Goal: Find specific page/section: Find specific page/section

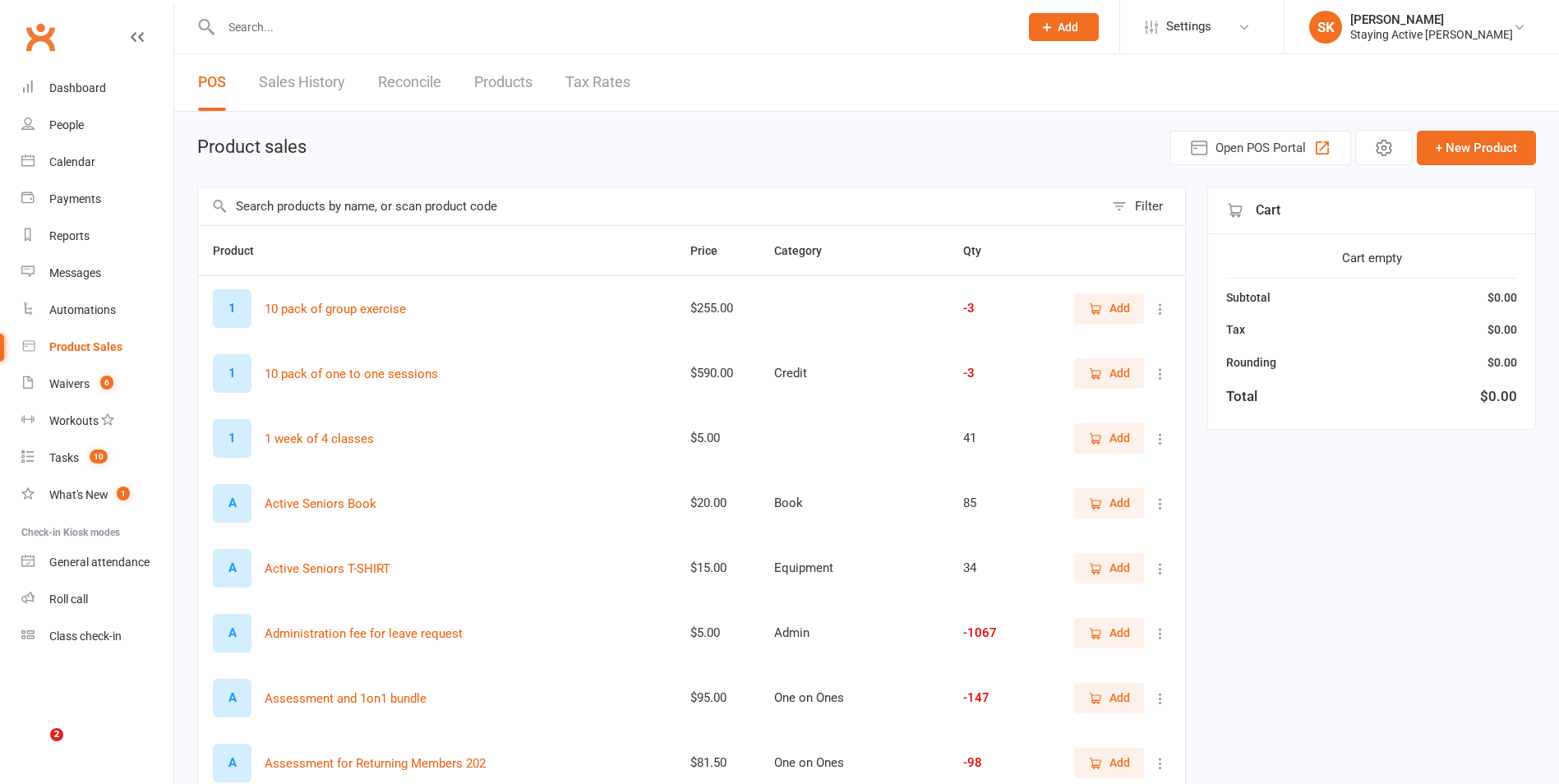
select select "100"
click at [264, 35] on input "text" at bounding box center [612, 27] width 791 height 23
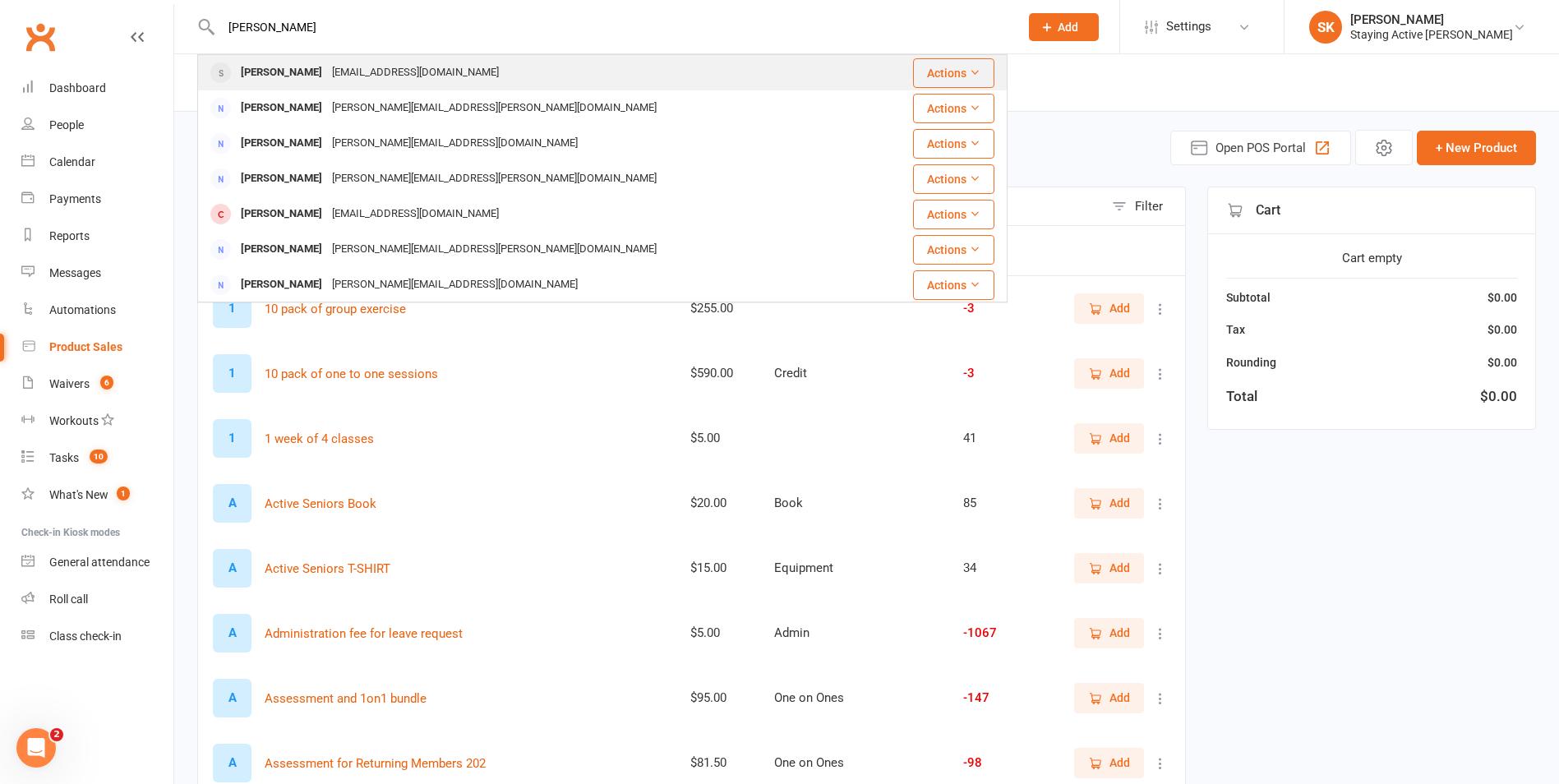
type input "[PERSON_NAME]"
click at [327, 75] on div "[EMAIL_ADDRESS][DOMAIN_NAME]" at bounding box center [415, 73] width 176 height 24
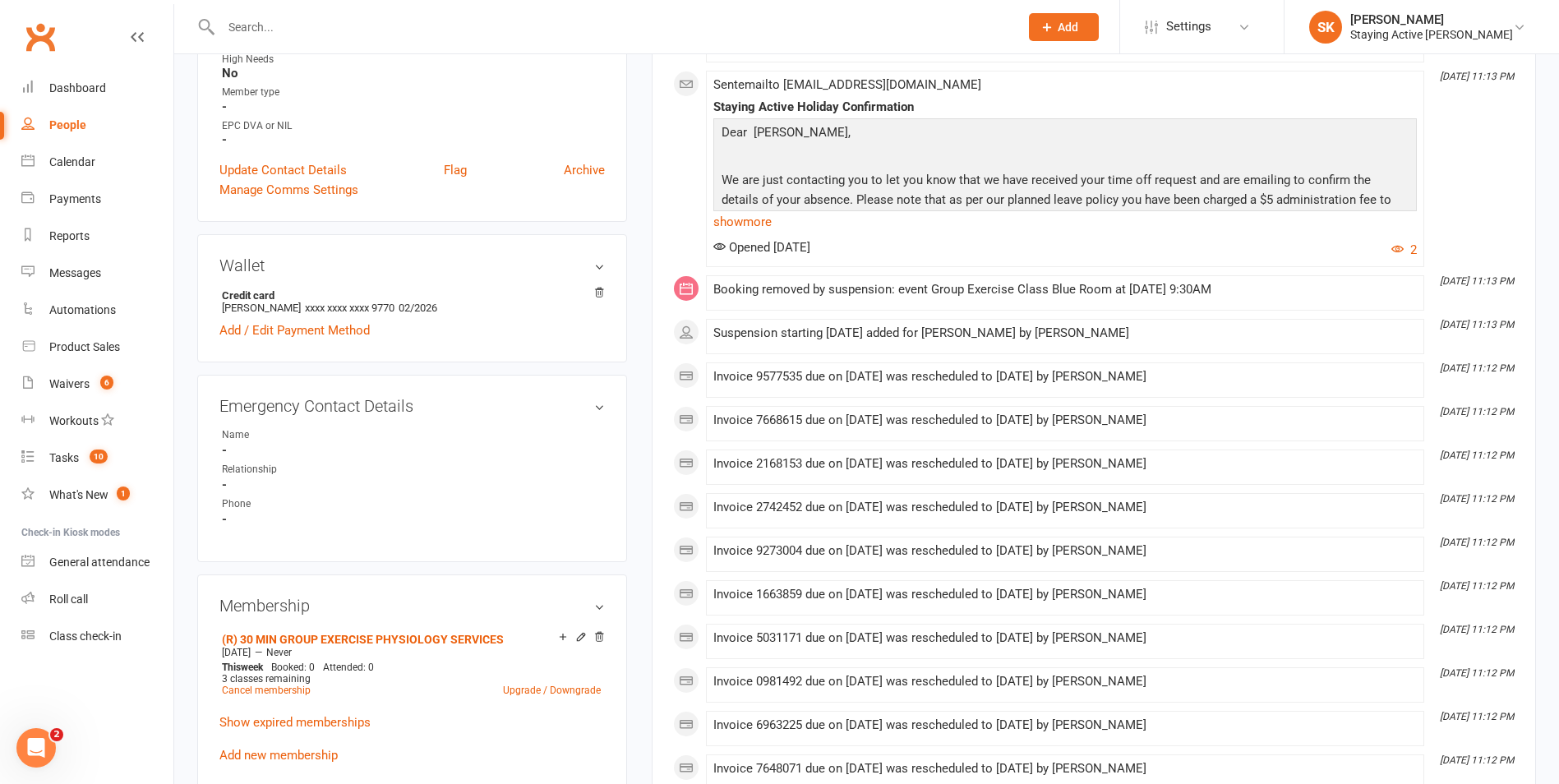
scroll to position [575, 0]
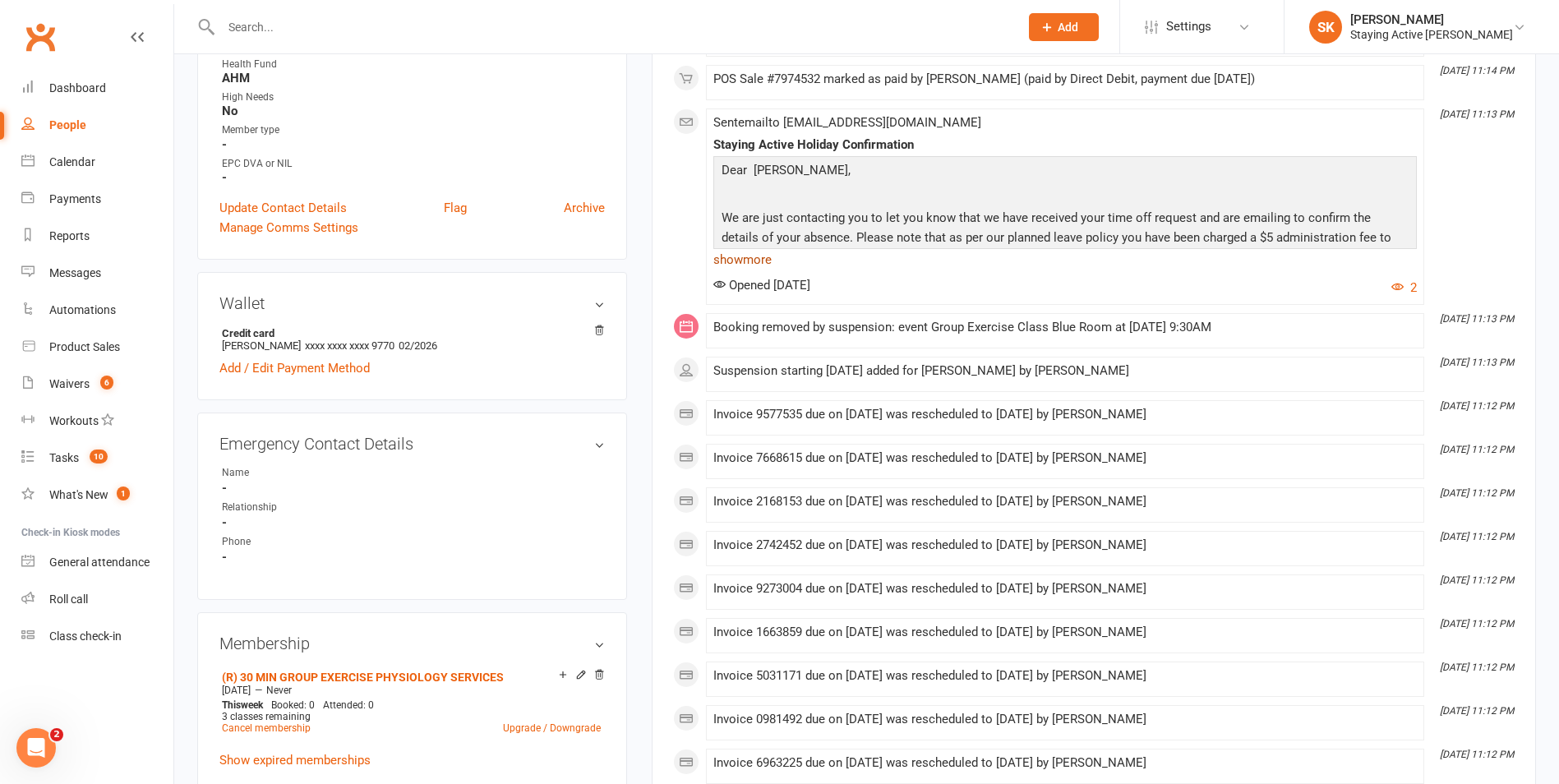
click at [761, 260] on link "show more" at bounding box center [1066, 259] width 704 height 23
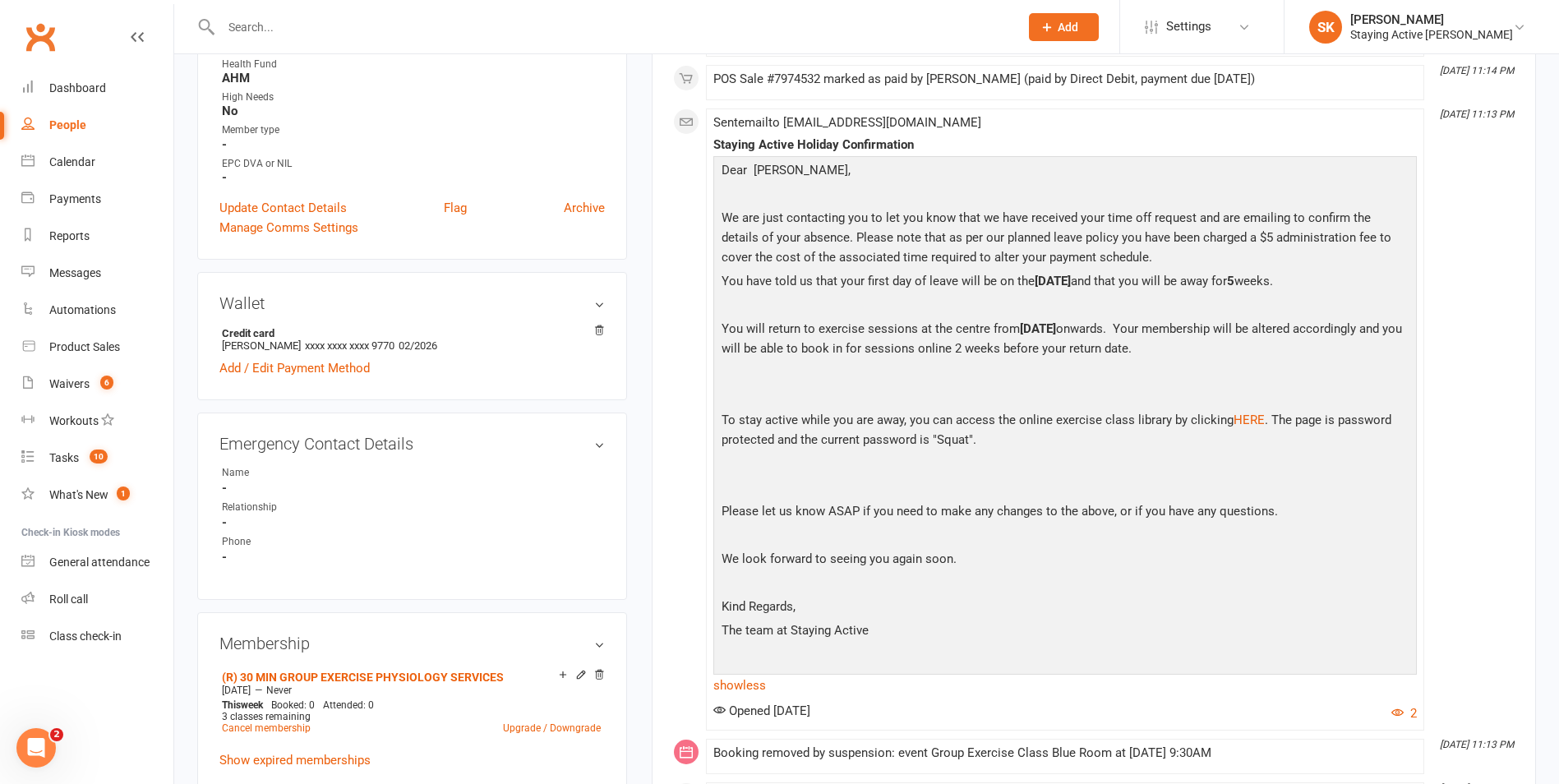
click at [860, 329] on p "You will return to exercise sessions at the centre from [DATE] onwards. Your me…" at bounding box center [1066, 341] width 696 height 44
click at [859, 395] on p at bounding box center [1066, 398] width 696 height 24
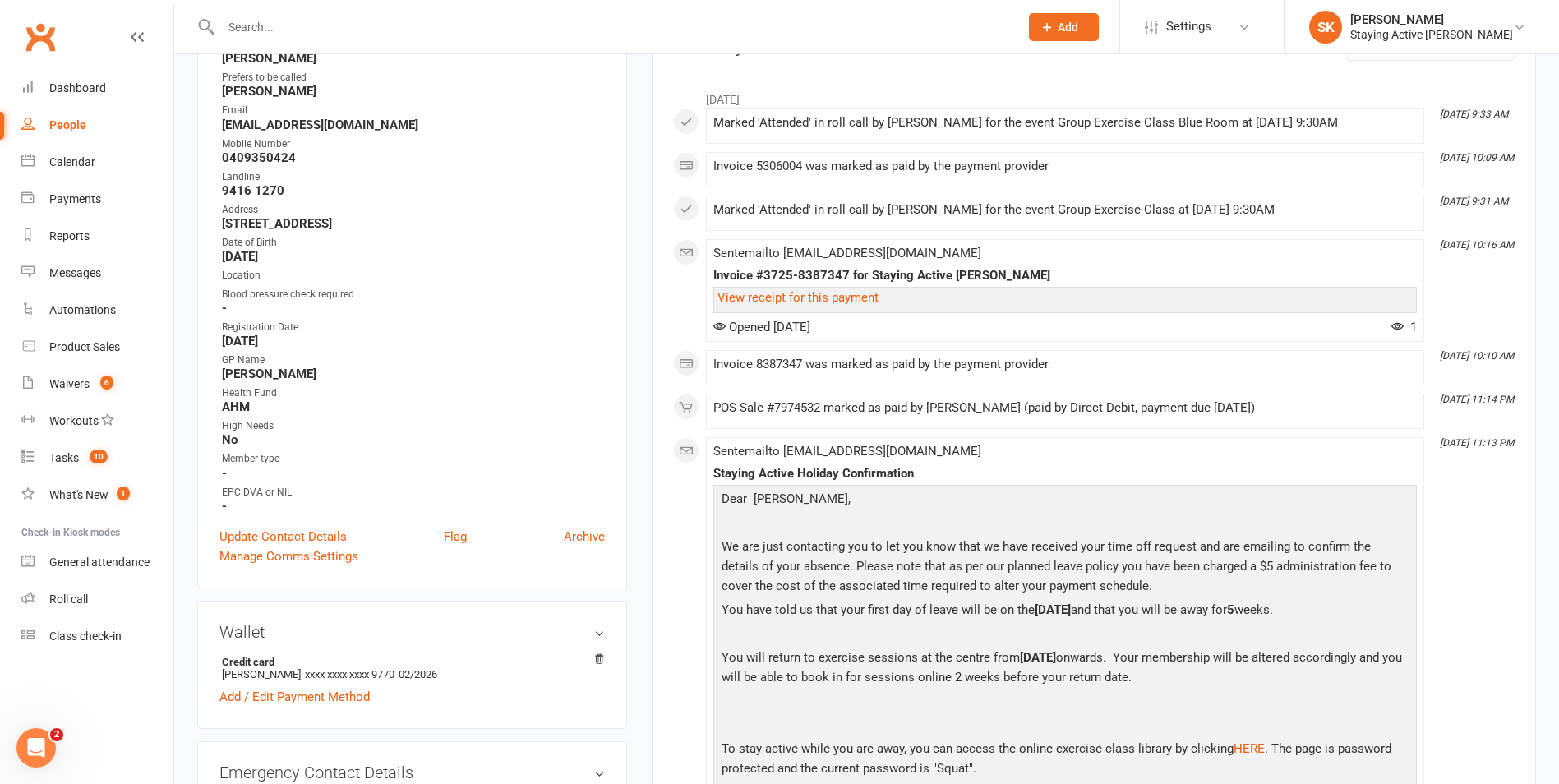
scroll to position [0, 0]
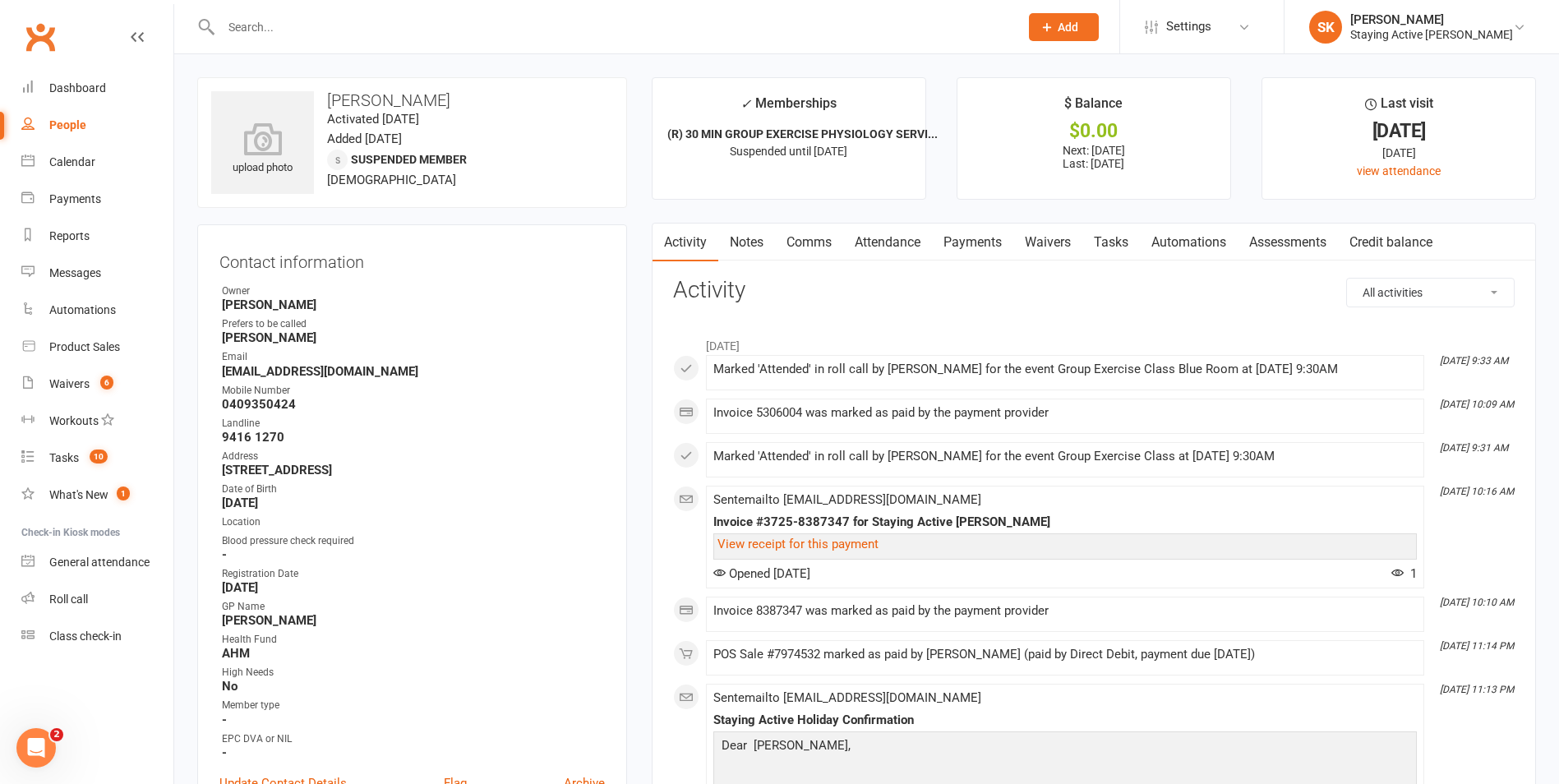
click at [302, 29] on input "text" at bounding box center [612, 27] width 791 height 23
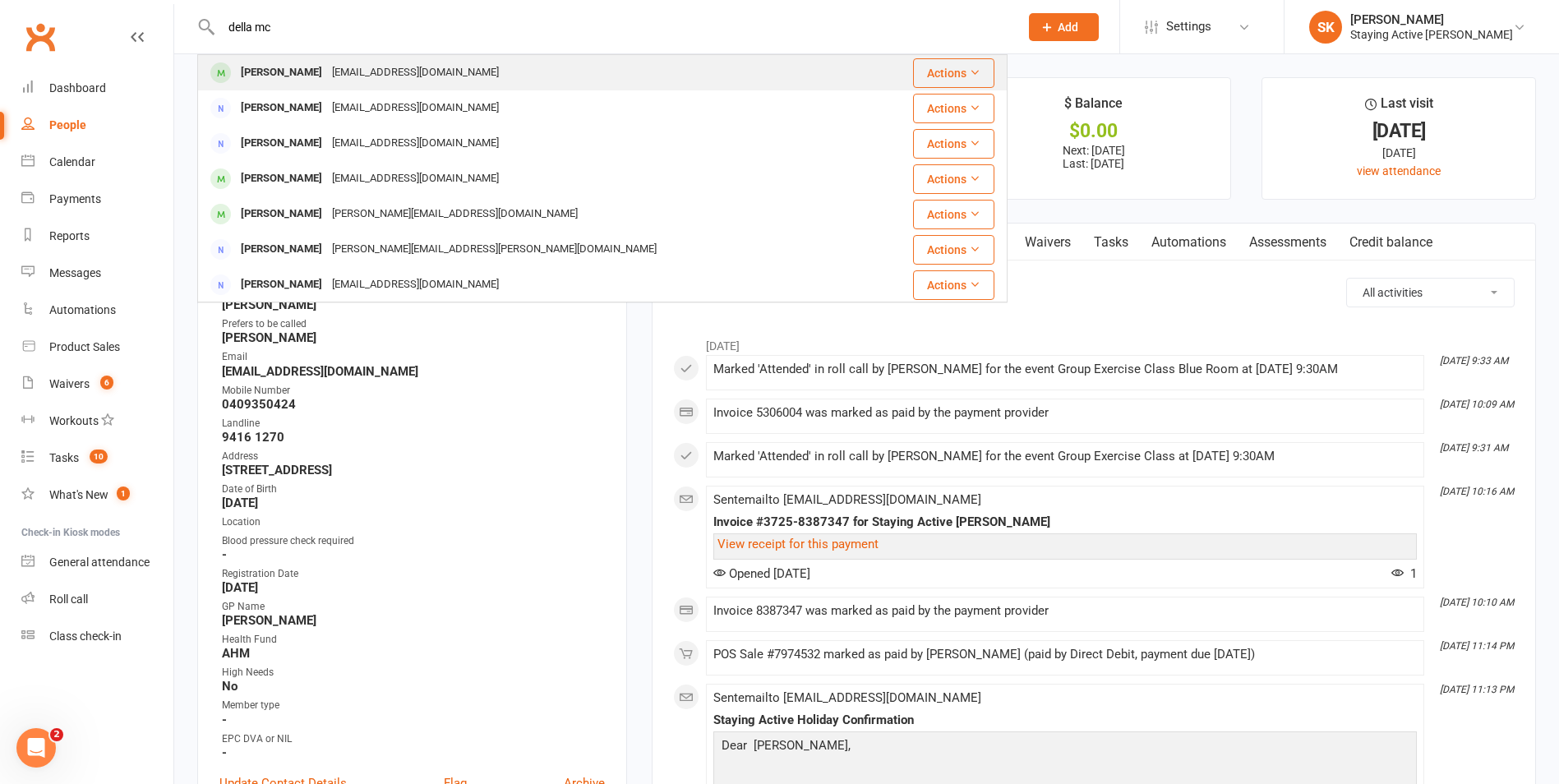
type input "della mc"
click at [316, 74] on div "[PERSON_NAME]" at bounding box center [282, 73] width 92 height 24
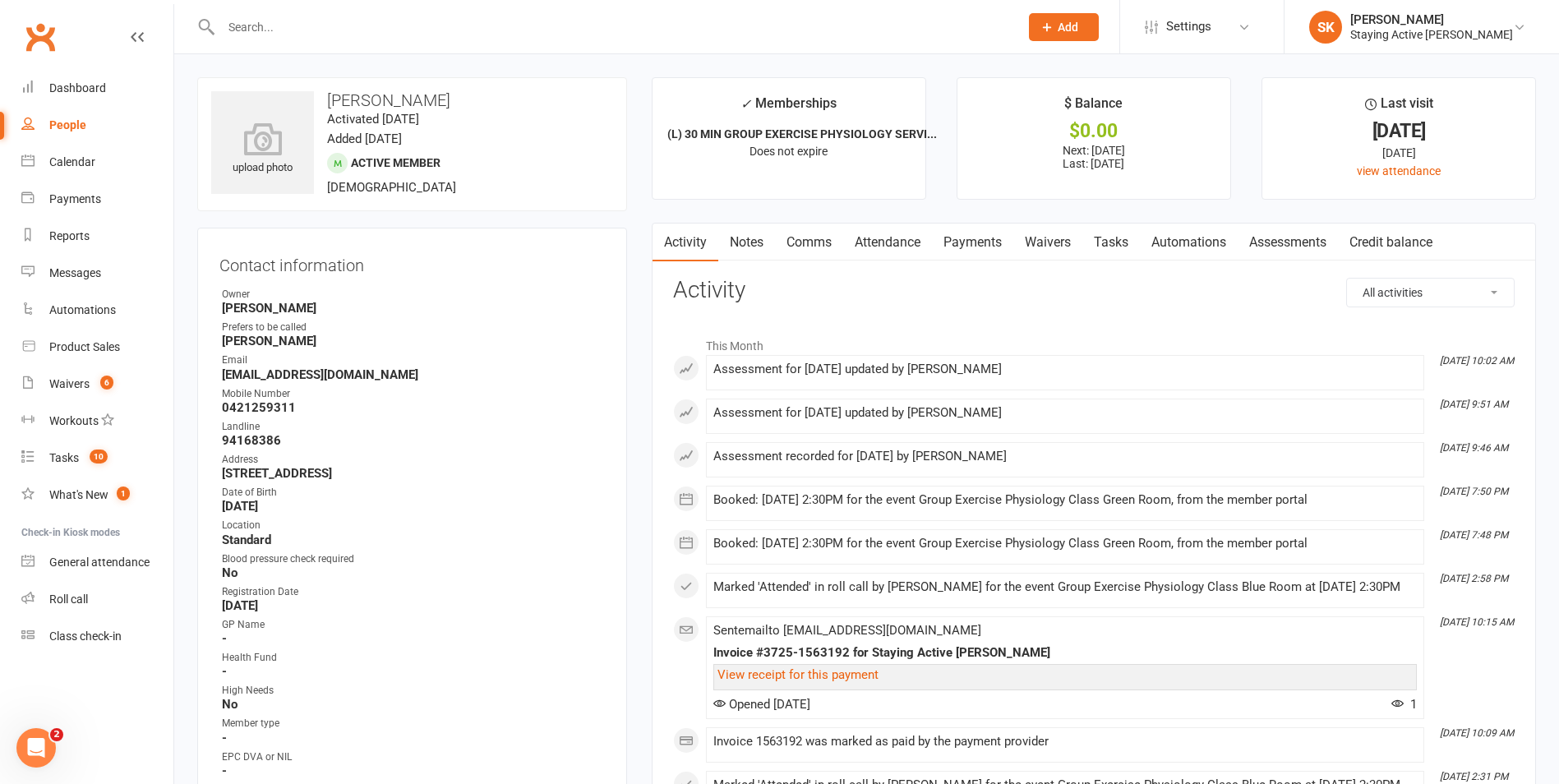
click at [1272, 246] on link "Assessments" at bounding box center [1288, 242] width 101 height 38
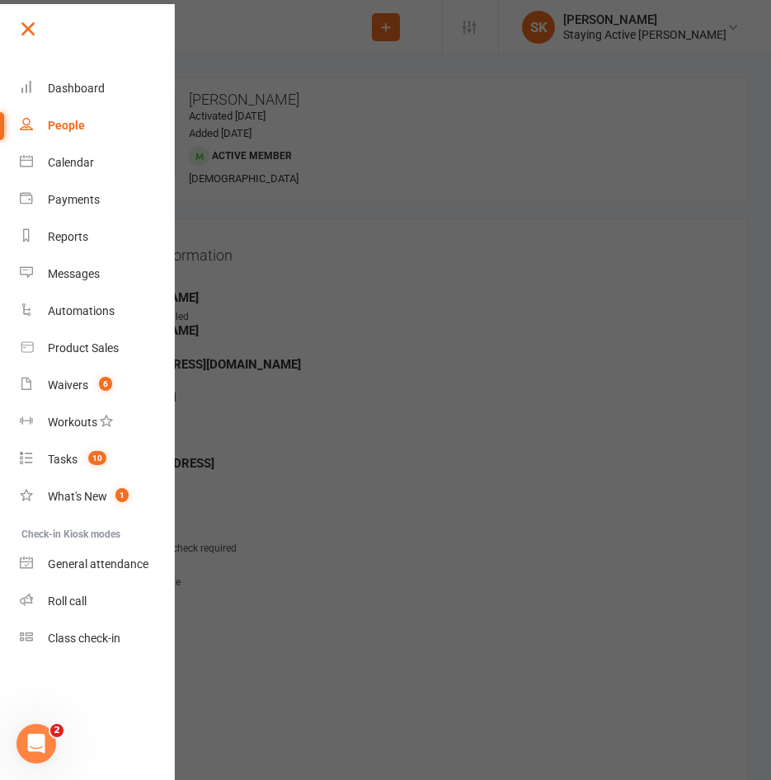
click at [32, 41] on link at bounding box center [95, 34] width 159 height 37
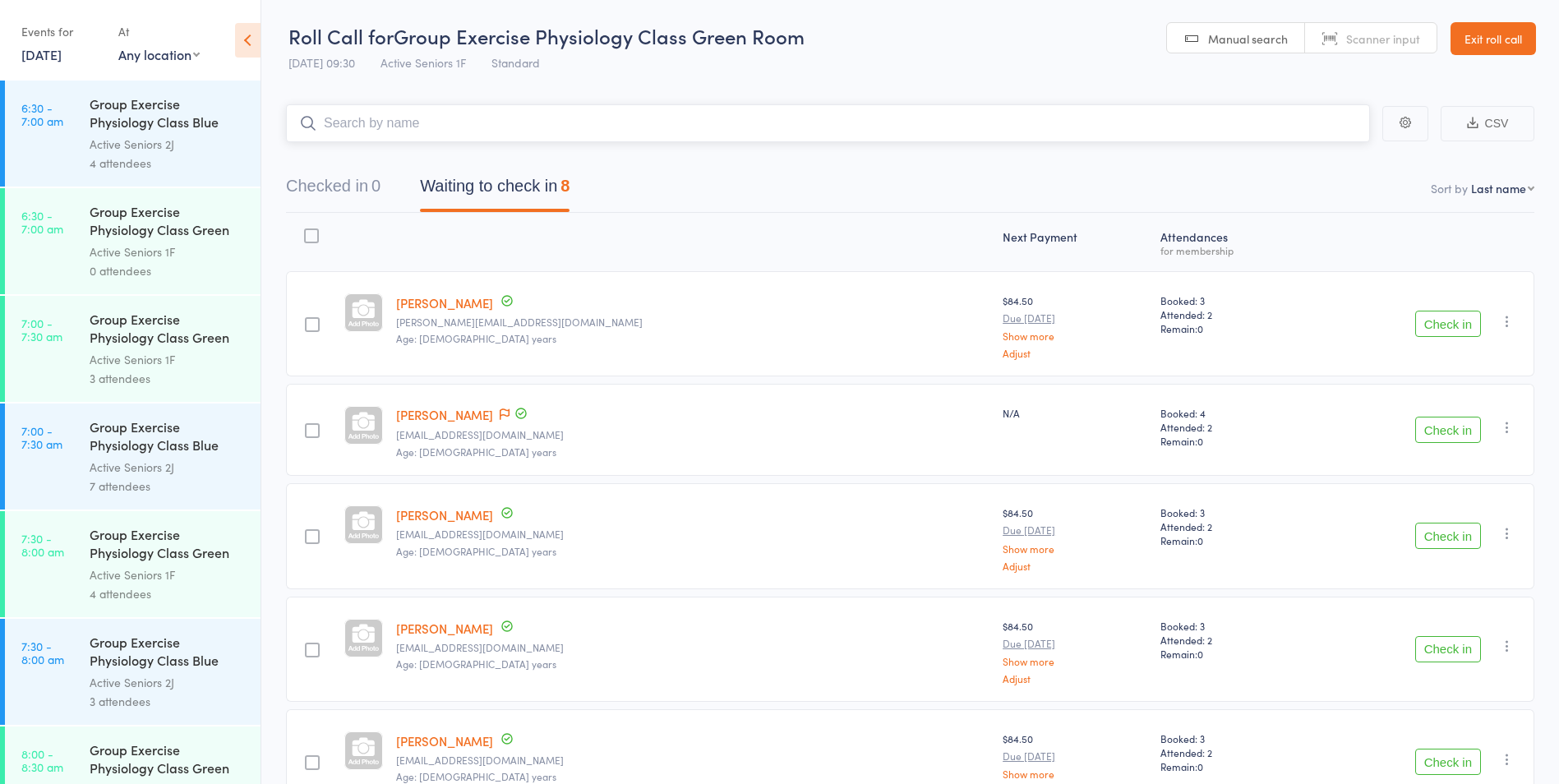
scroll to position [1, 0]
